Goal: Register for event/course

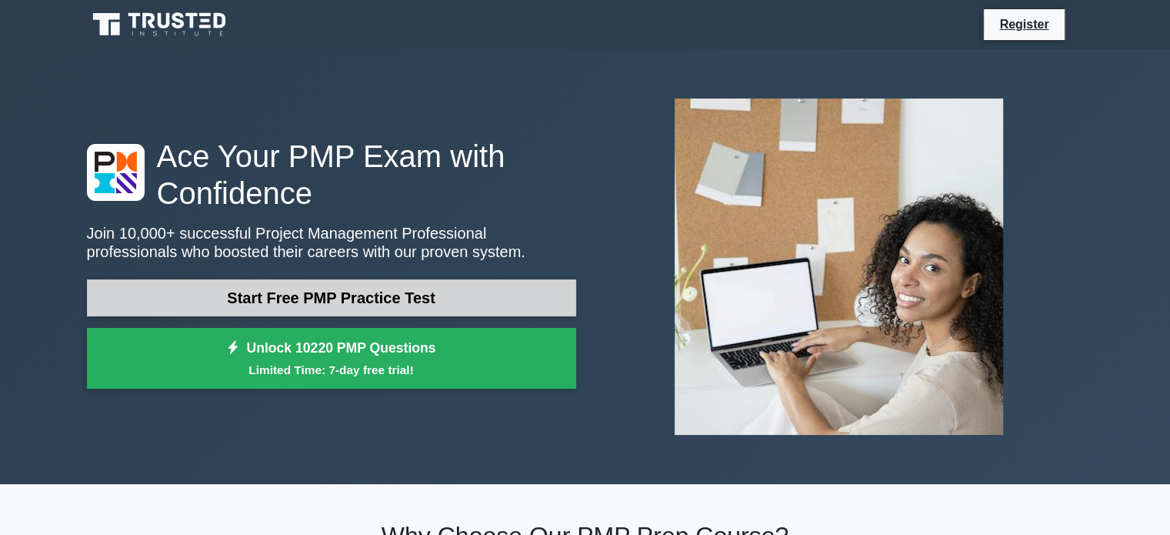
click at [448, 303] on link "Start Free PMP Practice Test" at bounding box center [331, 297] width 489 height 37
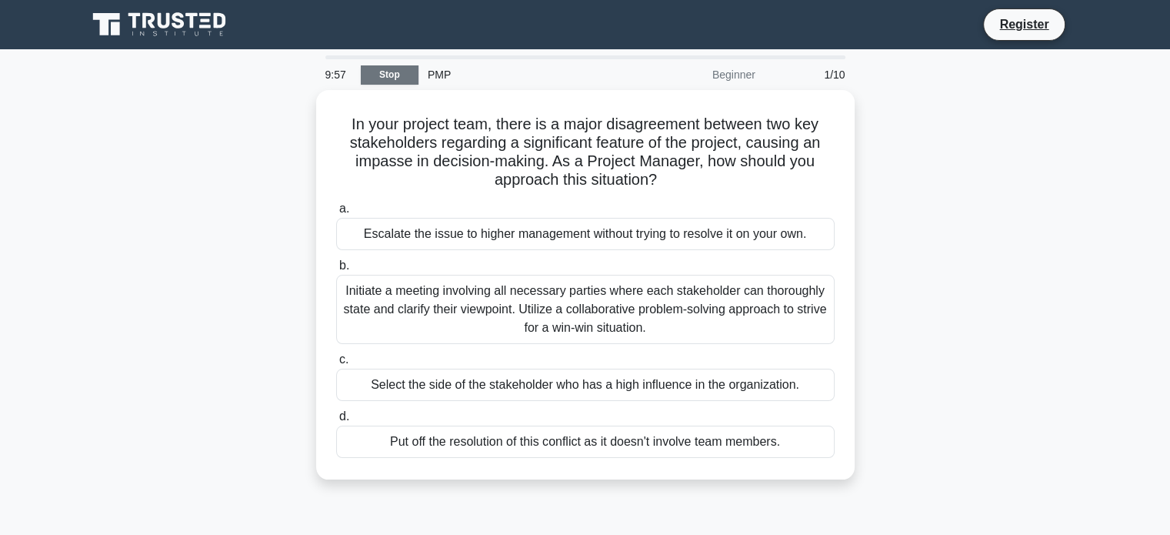
click at [397, 69] on link "Stop" at bounding box center [390, 74] width 58 height 19
click at [407, 73] on link "Stop" at bounding box center [390, 74] width 58 height 19
